Goal: Information Seeking & Learning: Learn about a topic

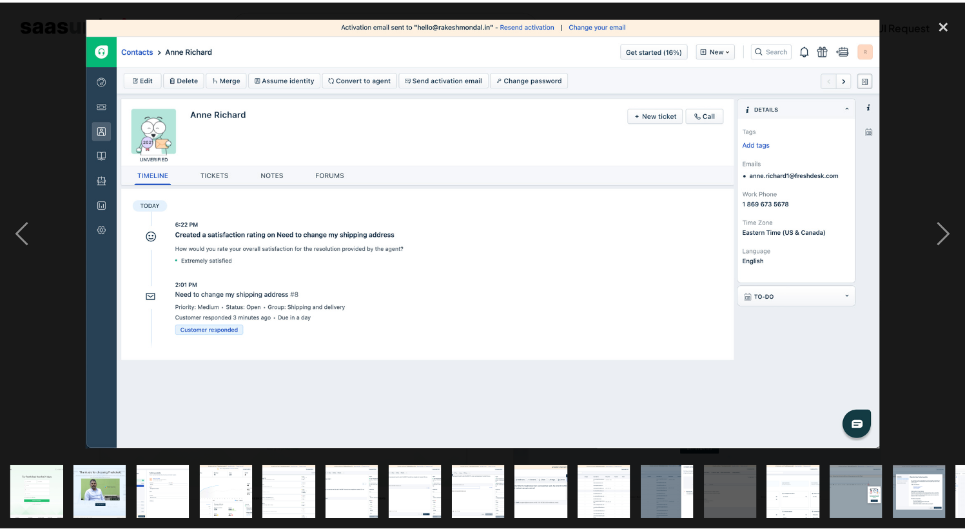
scroll to position [1350, 0]
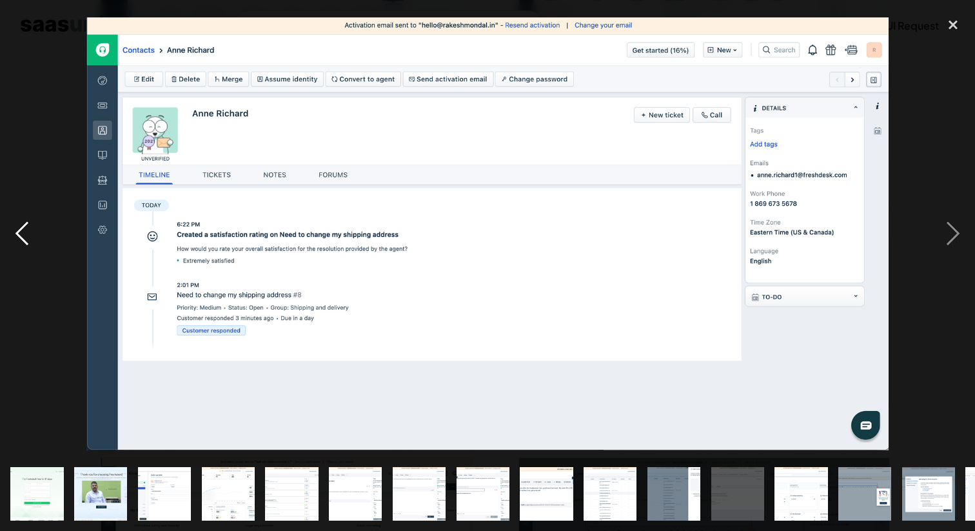
click at [4, 154] on div "previous image" at bounding box center [22, 232] width 44 height 445
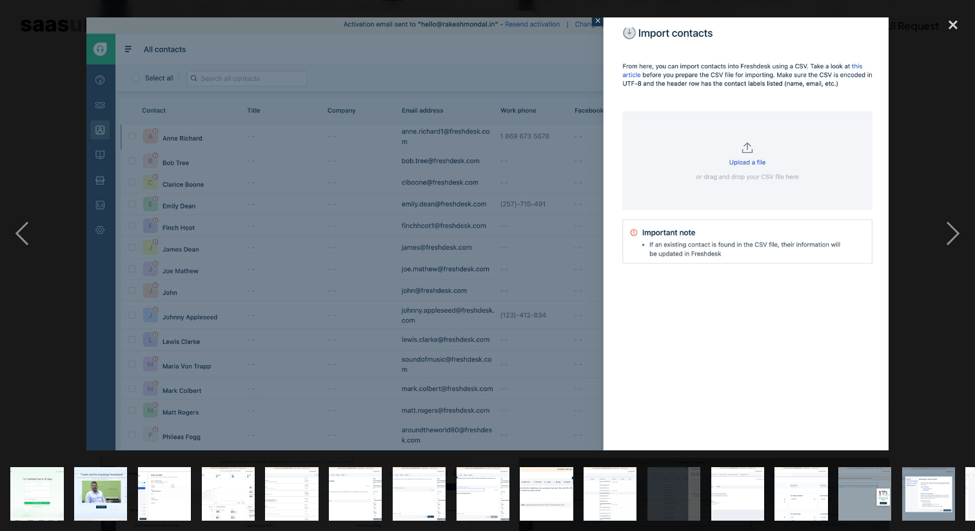
click at [893, 115] on div at bounding box center [487, 232] width 975 height 445
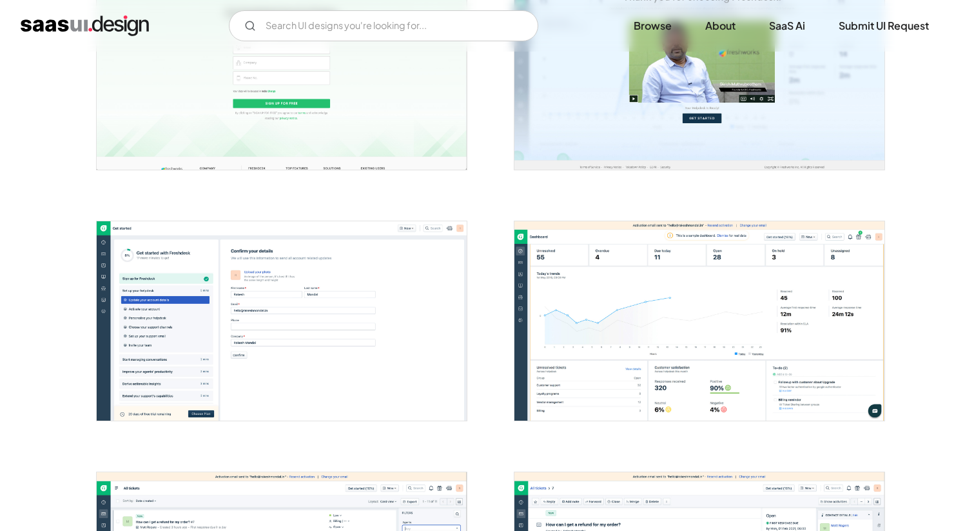
scroll to position [0, 0]
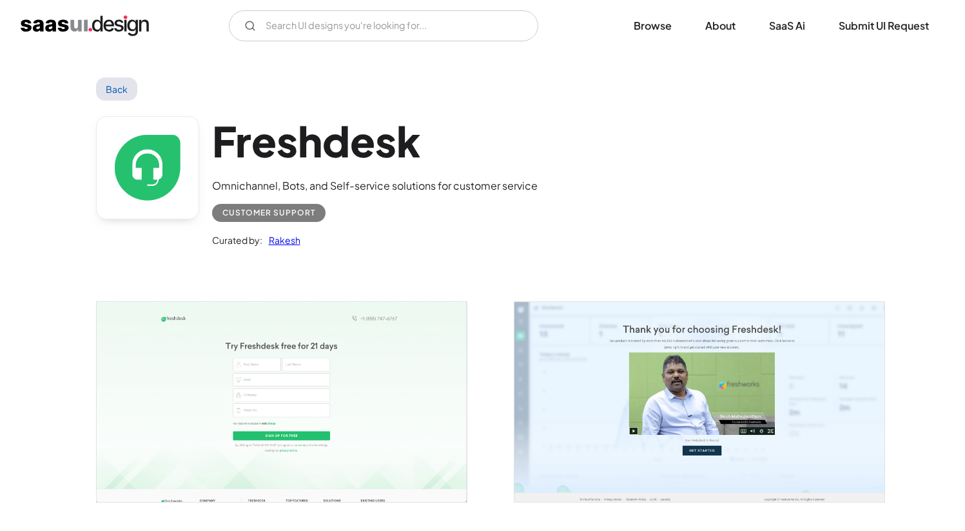
click at [109, 29] on img "home" at bounding box center [85, 25] width 128 height 21
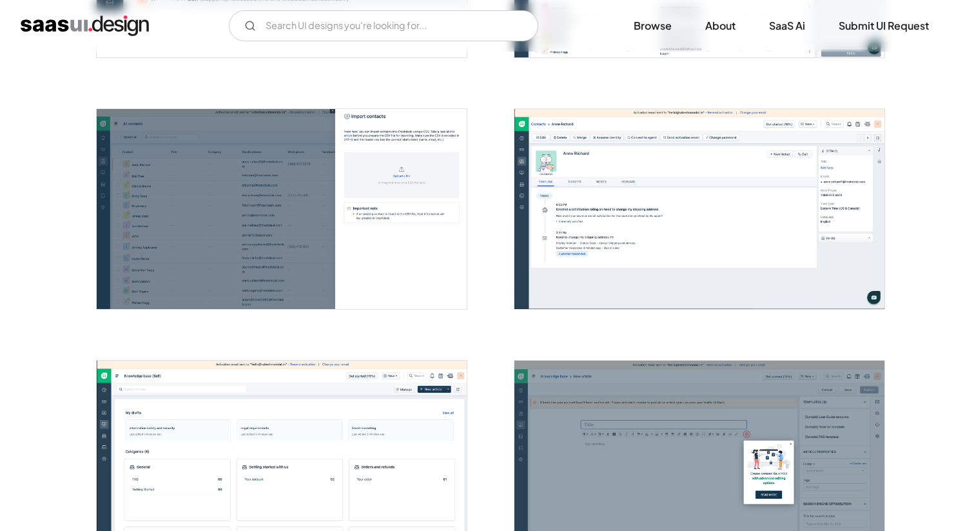
scroll to position [1533, 0]
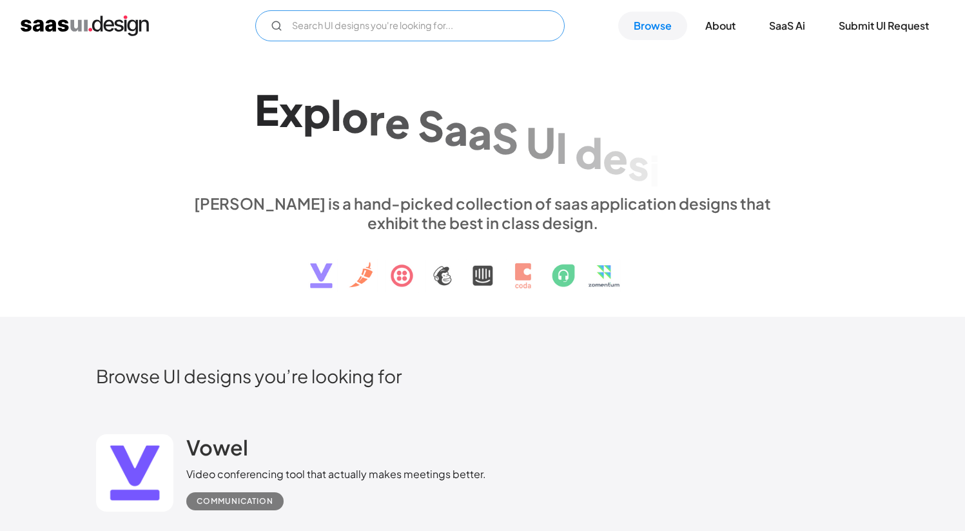
click at [330, 15] on input "Email Form" at bounding box center [409, 25] width 309 height 31
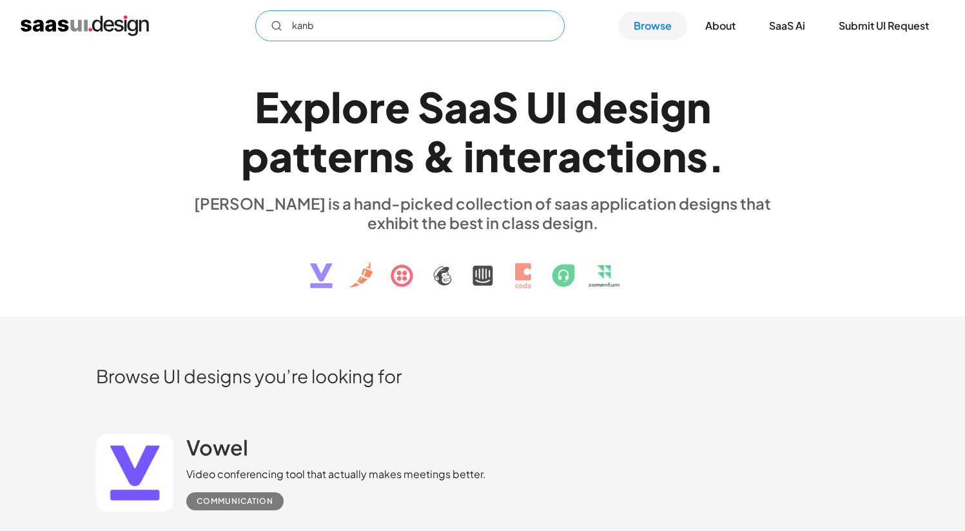
type input "kanba"
click at [756, 208] on div "[PERSON_NAME] is a hand-picked collection of saas application designs that exhi…" at bounding box center [482, 212] width 593 height 39
click at [647, 31] on link "Browse" at bounding box center [652, 26] width 69 height 28
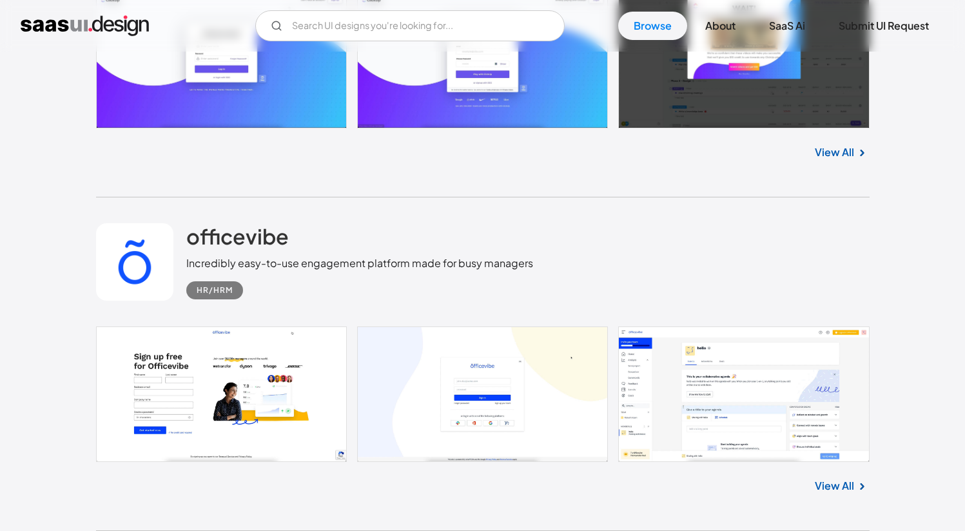
scroll to position [1038, 0]
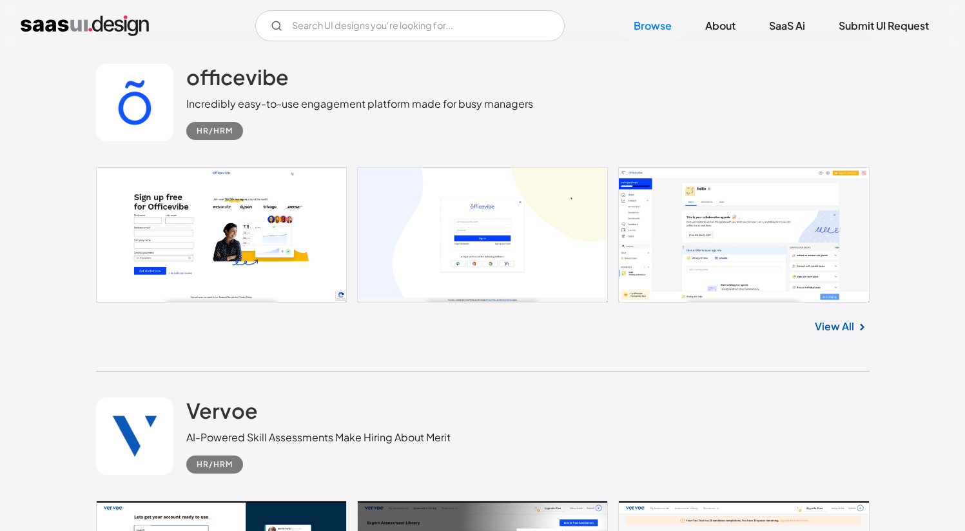
click at [672, 223] on link at bounding box center [483, 234] width 774 height 135
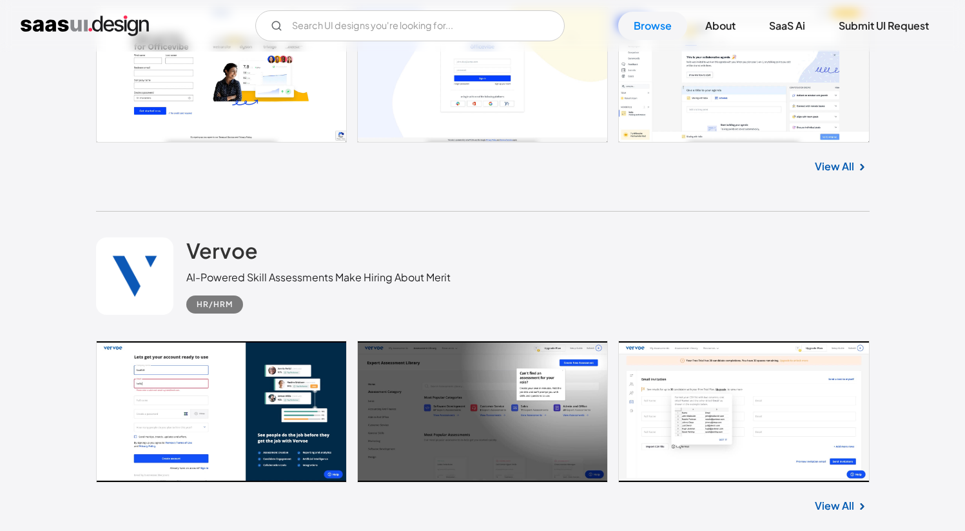
scroll to position [1396, 0]
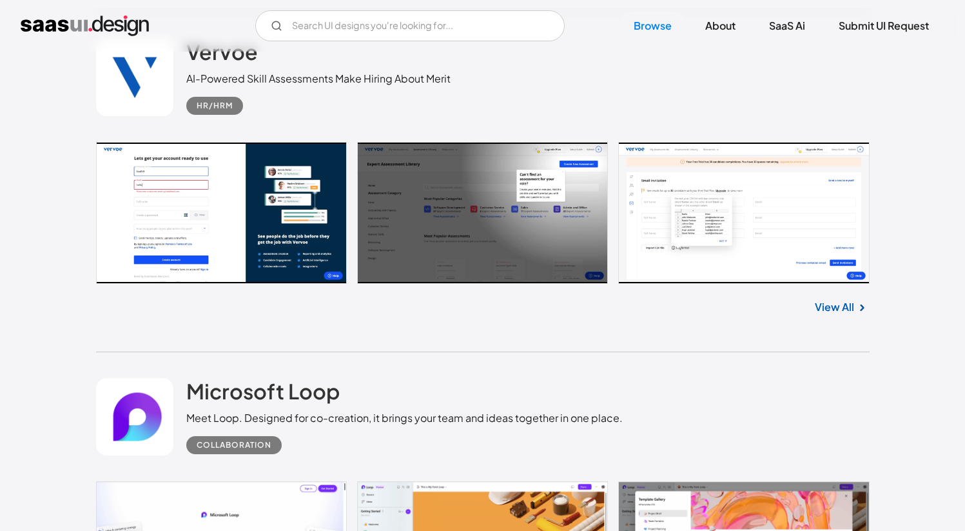
click at [754, 186] on link at bounding box center [483, 213] width 774 height 142
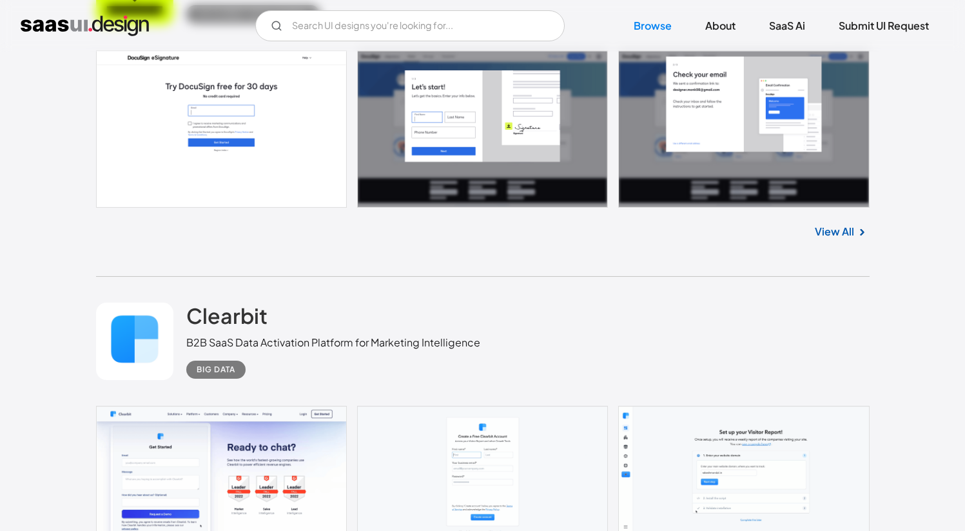
scroll to position [3615, 0]
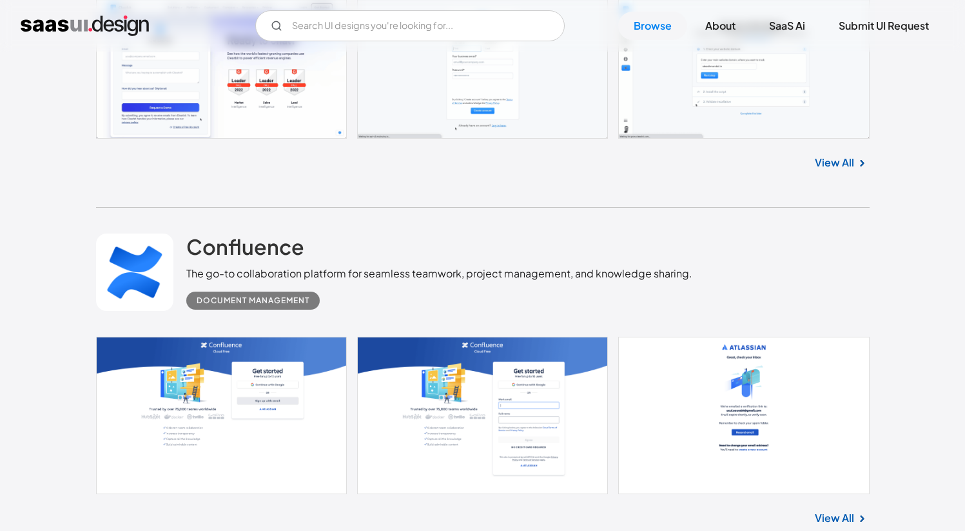
click at [76, 28] on img "home" at bounding box center [85, 25] width 128 height 21
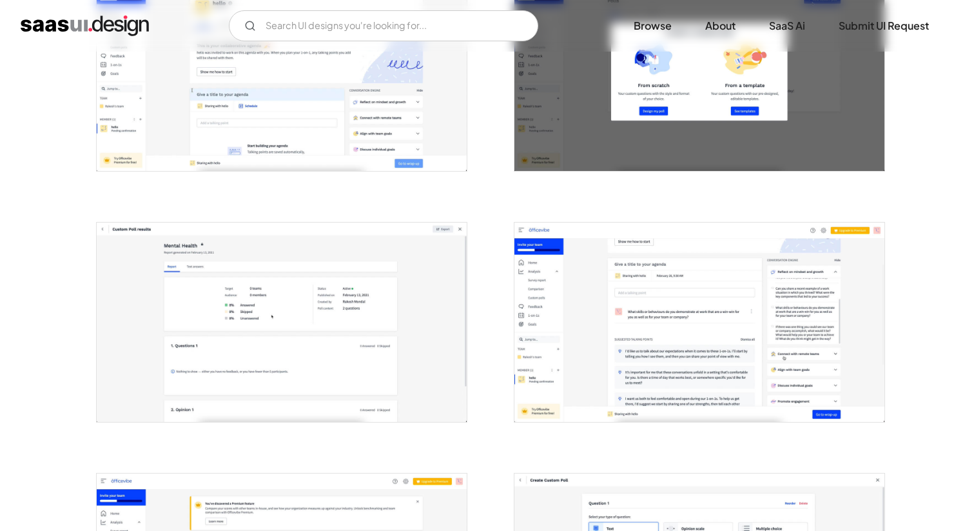
scroll to position [647, 0]
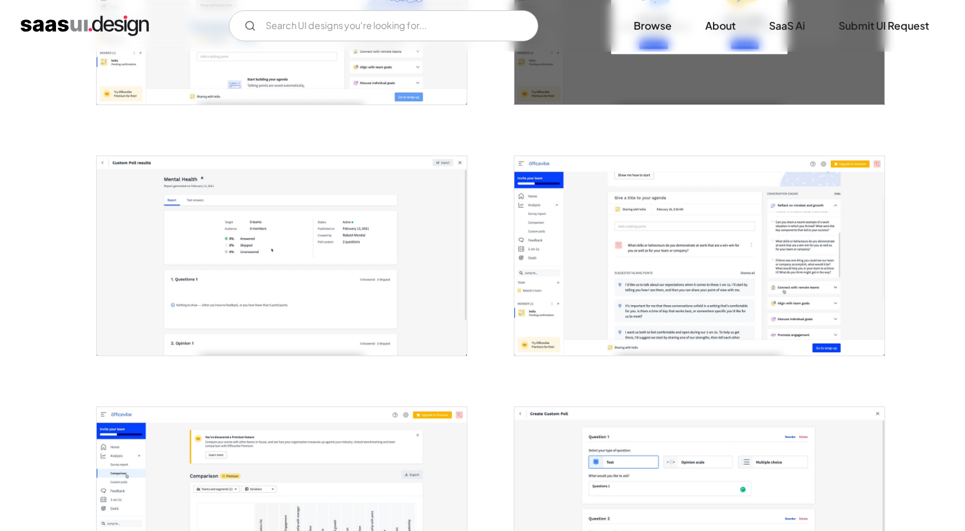
click at [657, 258] on img "open lightbox" at bounding box center [699, 255] width 370 height 199
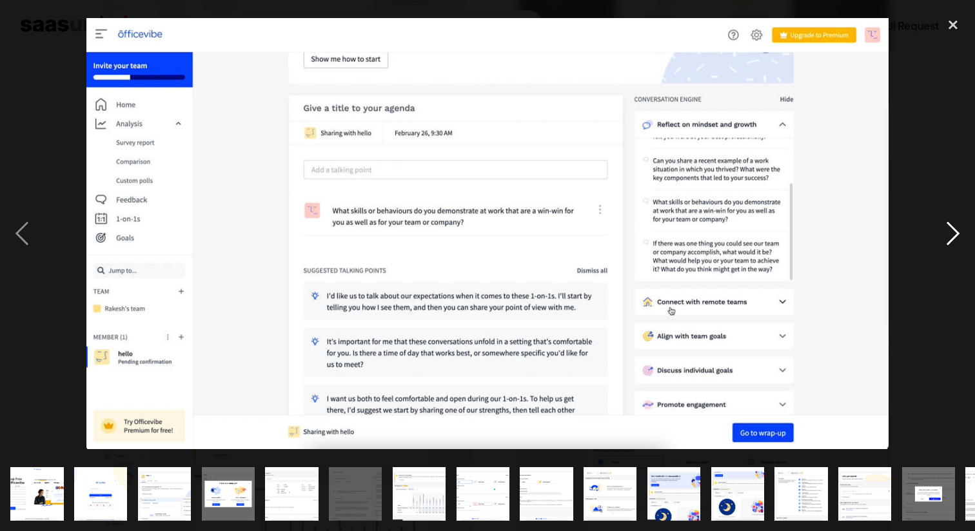
click at [937, 300] on div "next image" at bounding box center [953, 232] width 44 height 445
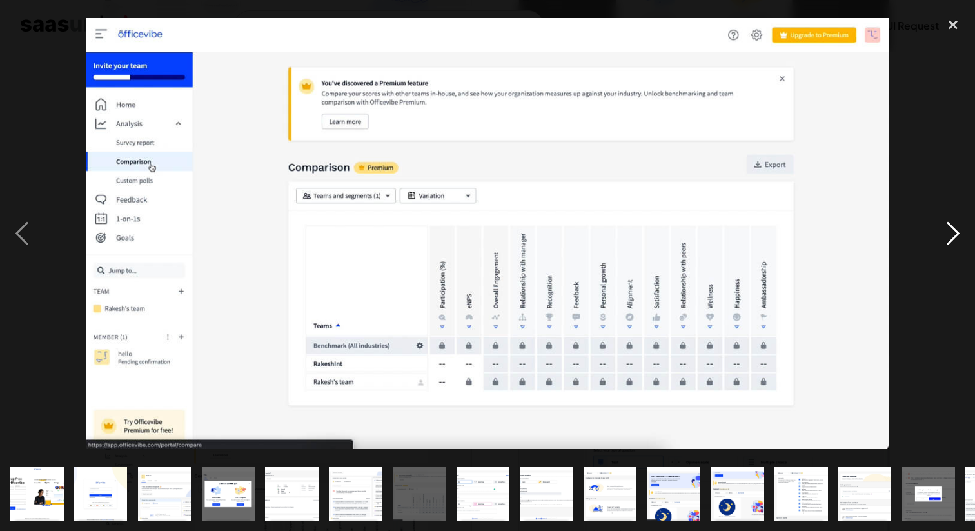
click at [949, 241] on div "next image" at bounding box center [953, 232] width 44 height 445
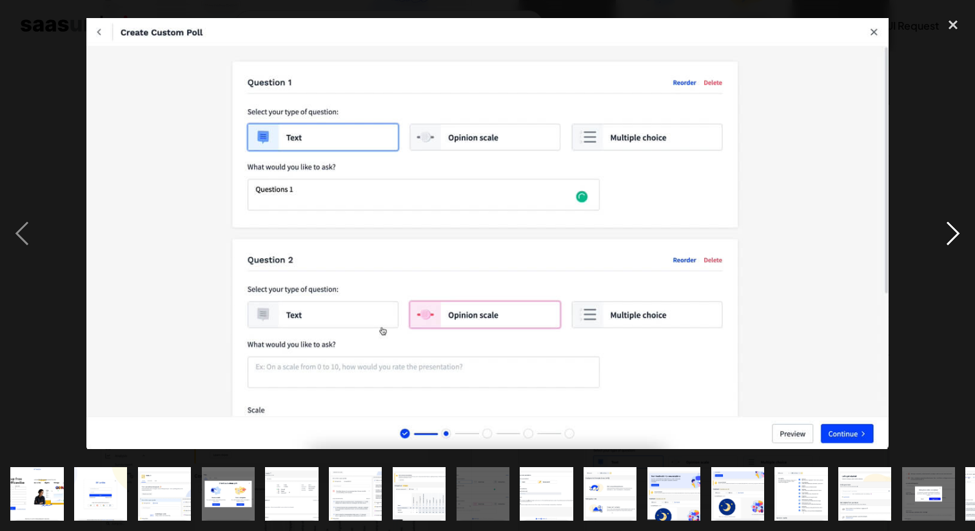
click at [949, 241] on div "next image" at bounding box center [953, 232] width 44 height 445
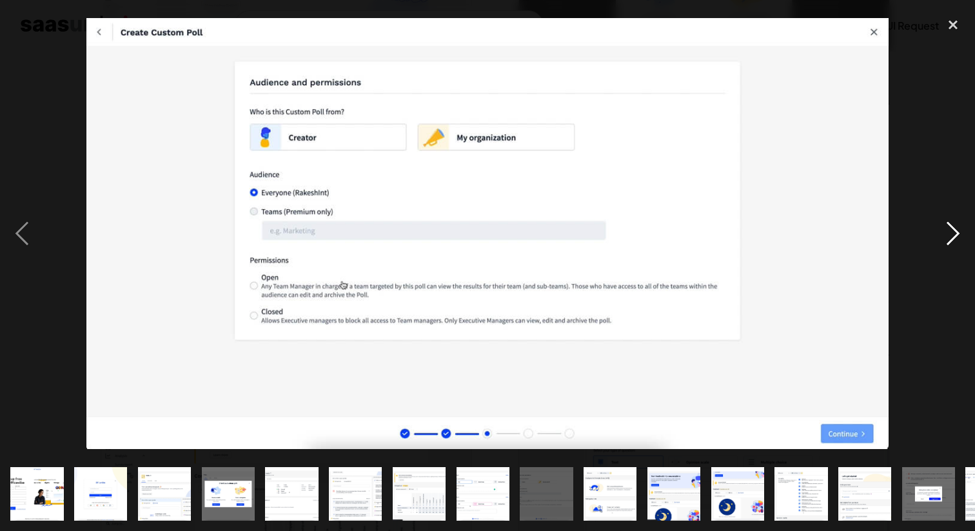
click at [949, 241] on div "next image" at bounding box center [953, 232] width 44 height 445
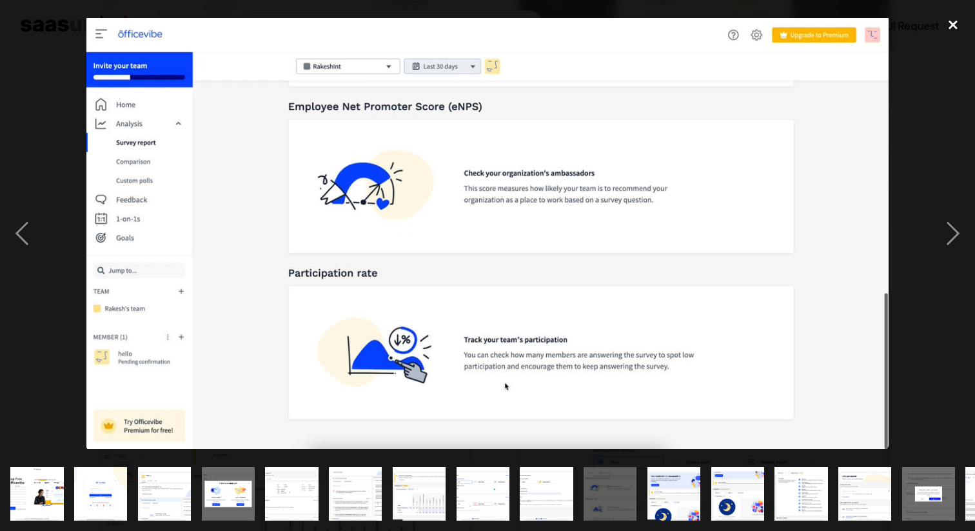
click at [957, 26] on div "close lightbox" at bounding box center [953, 24] width 44 height 28
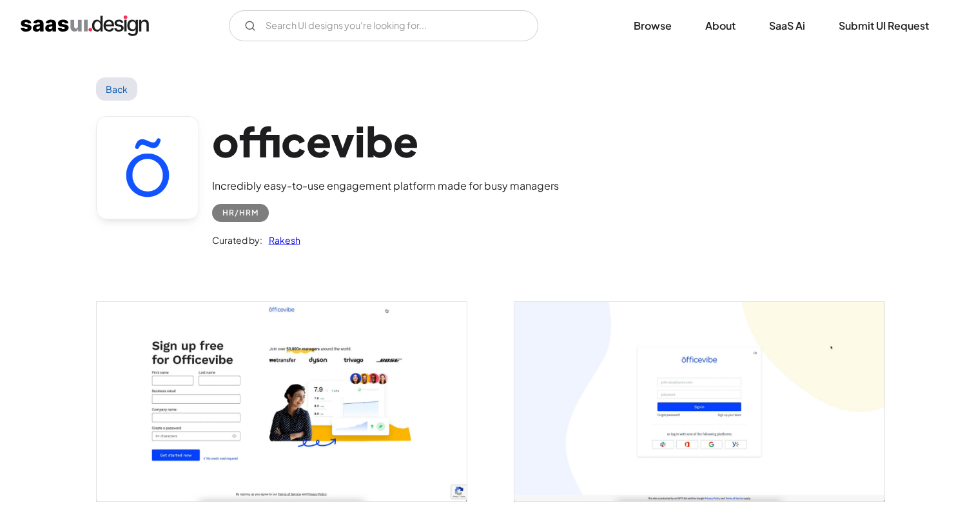
scroll to position [8, 0]
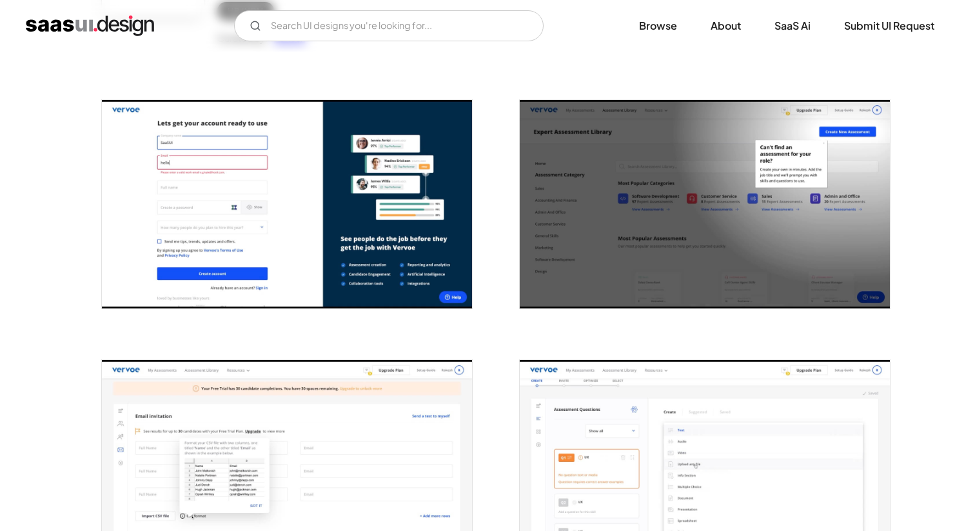
scroll to position [209, 0]
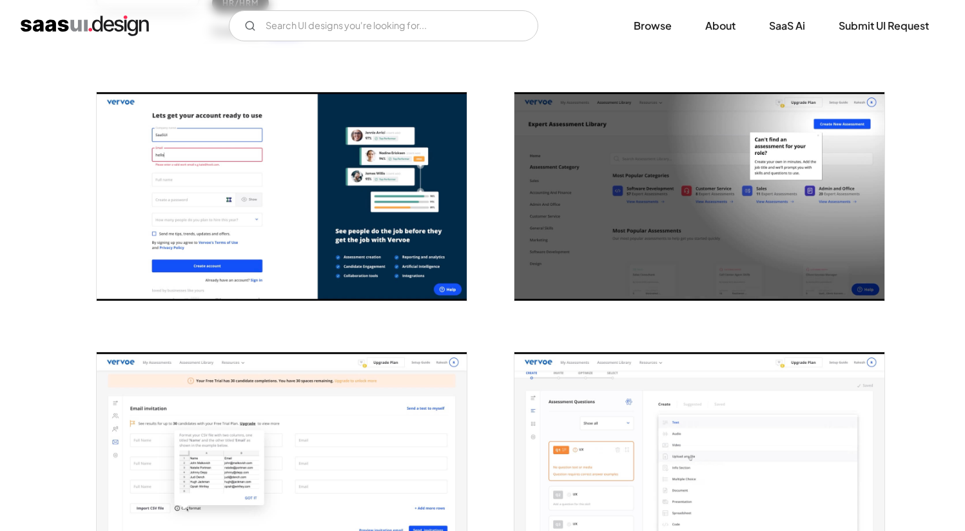
click at [327, 435] on img "open lightbox" at bounding box center [282, 456] width 370 height 208
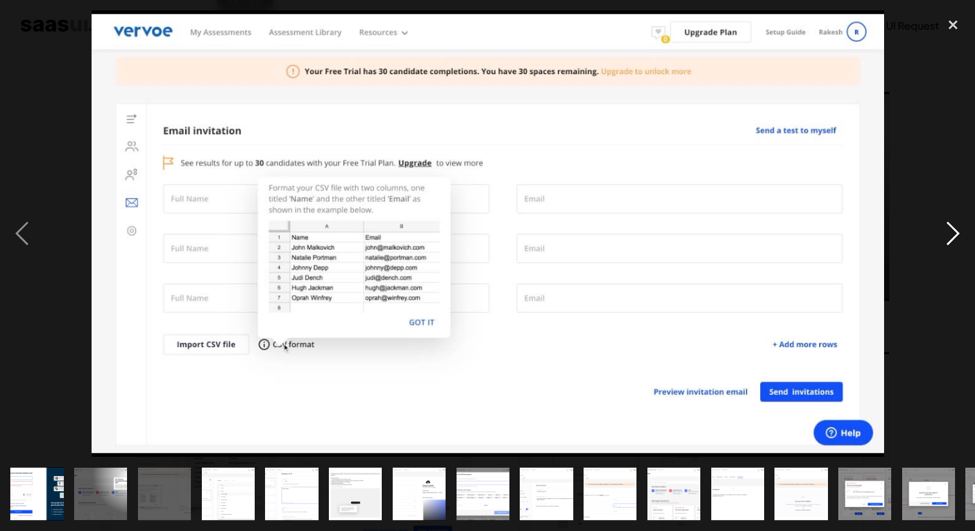
click at [946, 235] on div "next image" at bounding box center [953, 232] width 44 height 445
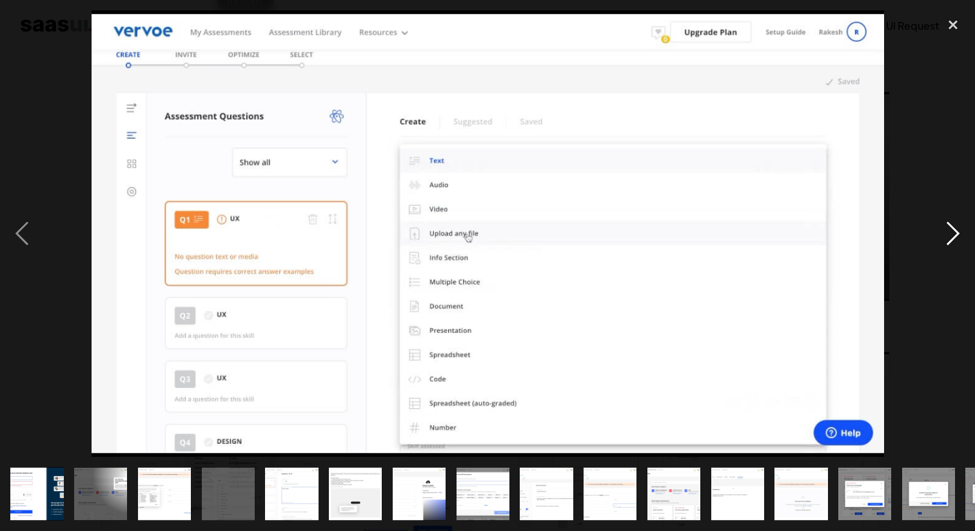
click at [946, 235] on div "next image" at bounding box center [953, 232] width 44 height 445
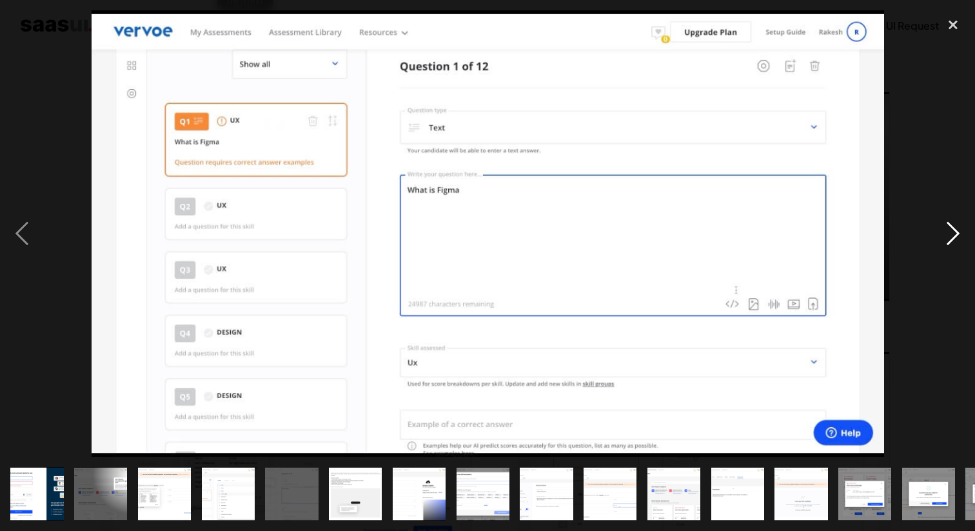
click at [946, 235] on div "next image" at bounding box center [953, 232] width 44 height 445
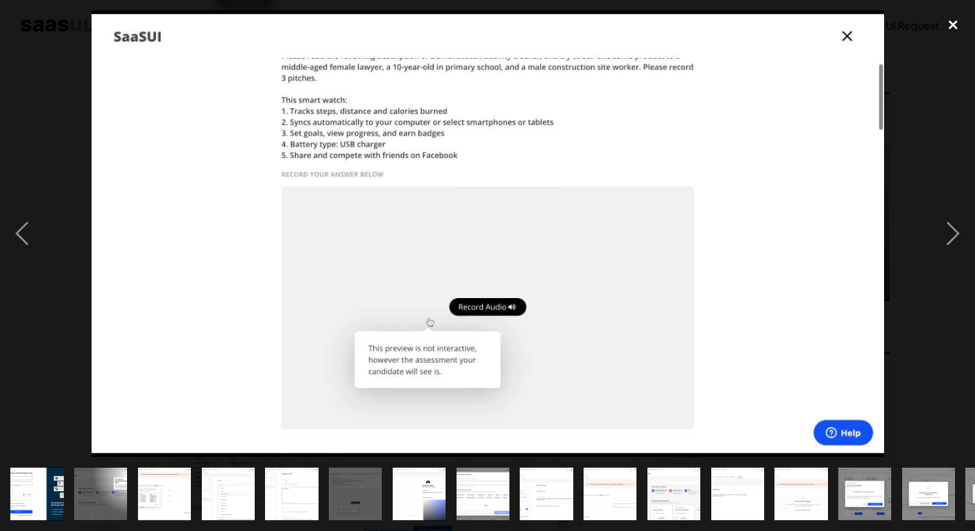
click at [953, 28] on div "close lightbox" at bounding box center [953, 24] width 44 height 28
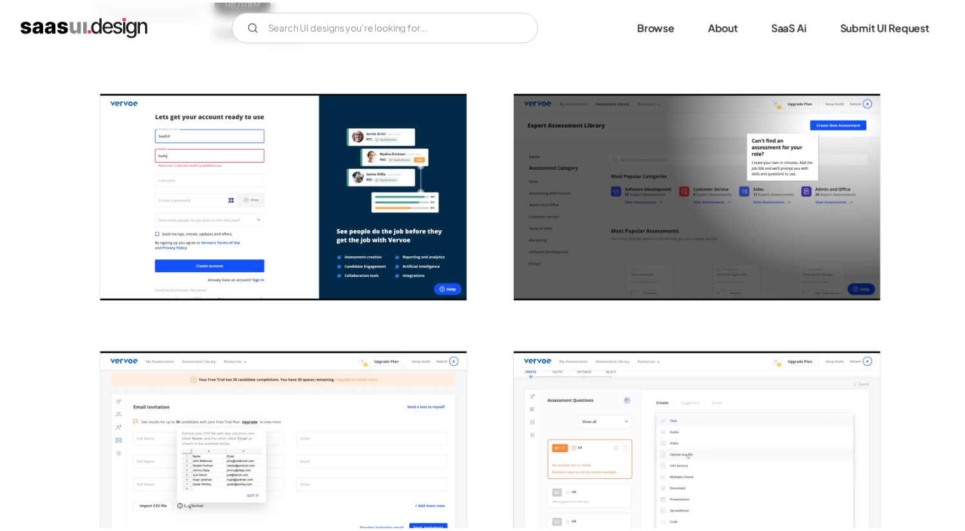
scroll to position [239, 0]
